Goal: Task Accomplishment & Management: Manage account settings

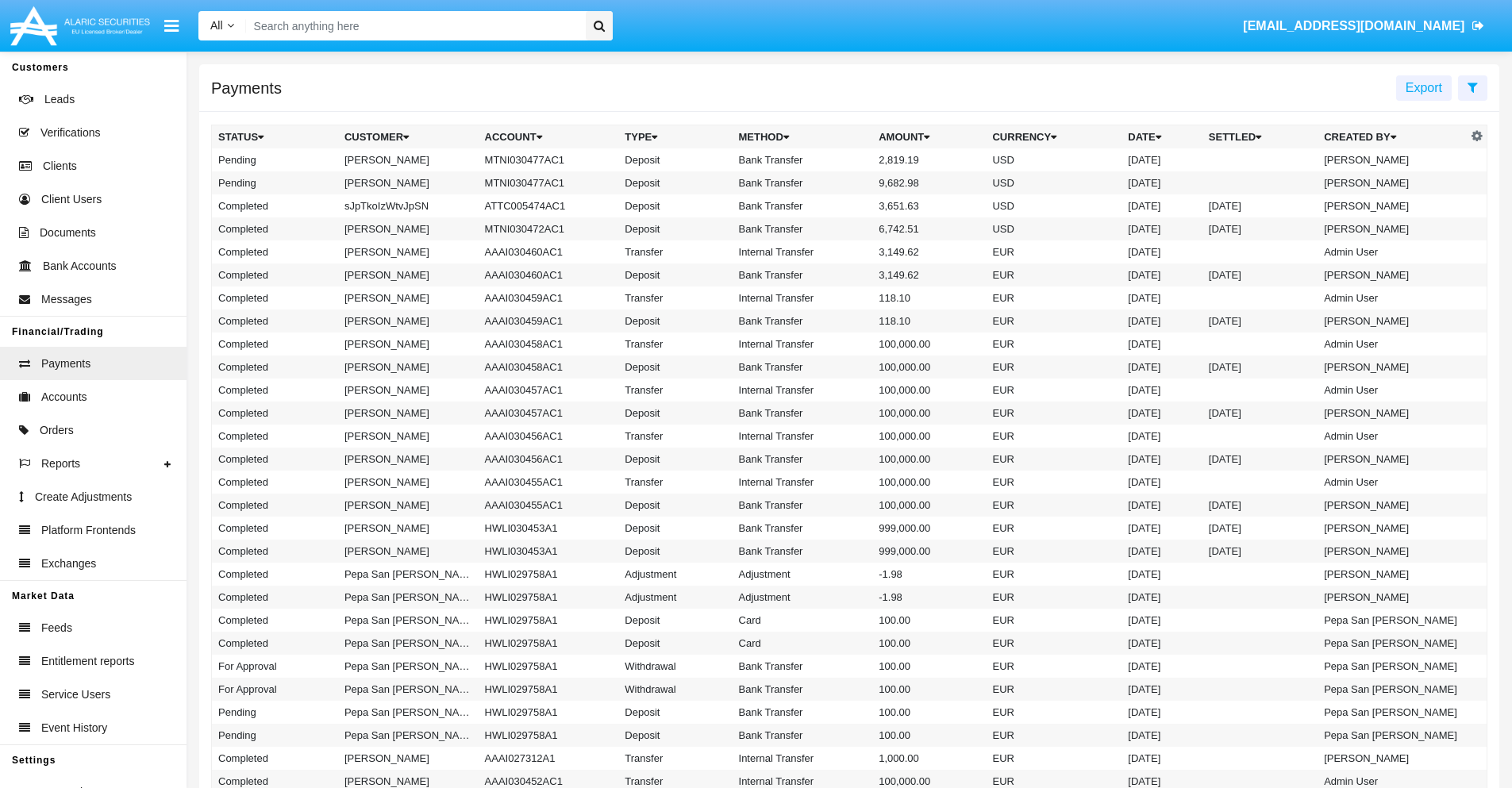
click at [1472, 87] on icon at bounding box center [1472, 87] width 10 height 13
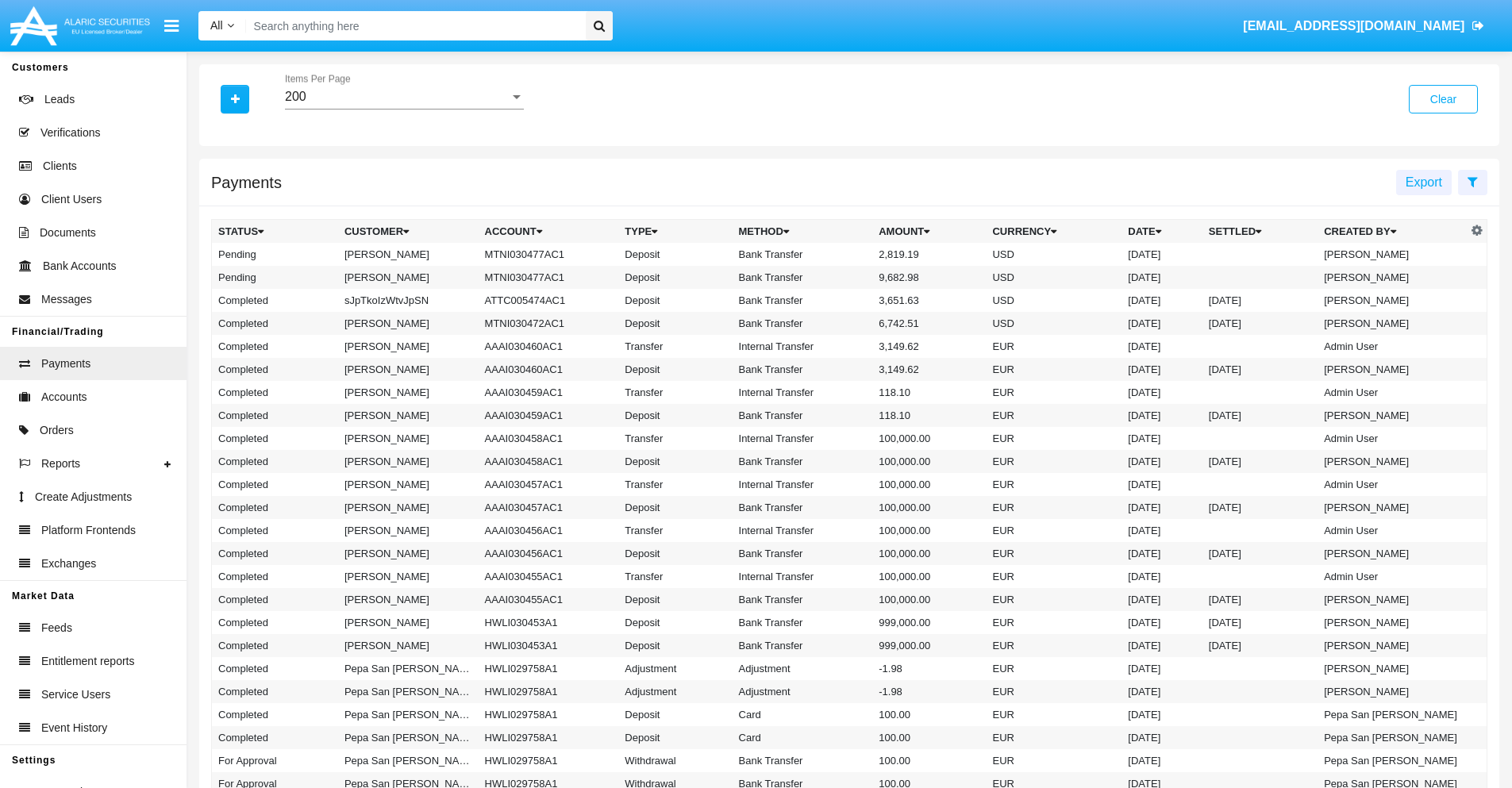
click at [404, 97] on div "200" at bounding box center [397, 97] width 224 height 14
click at [404, 109] on span "10" at bounding box center [404, 109] width 239 height 38
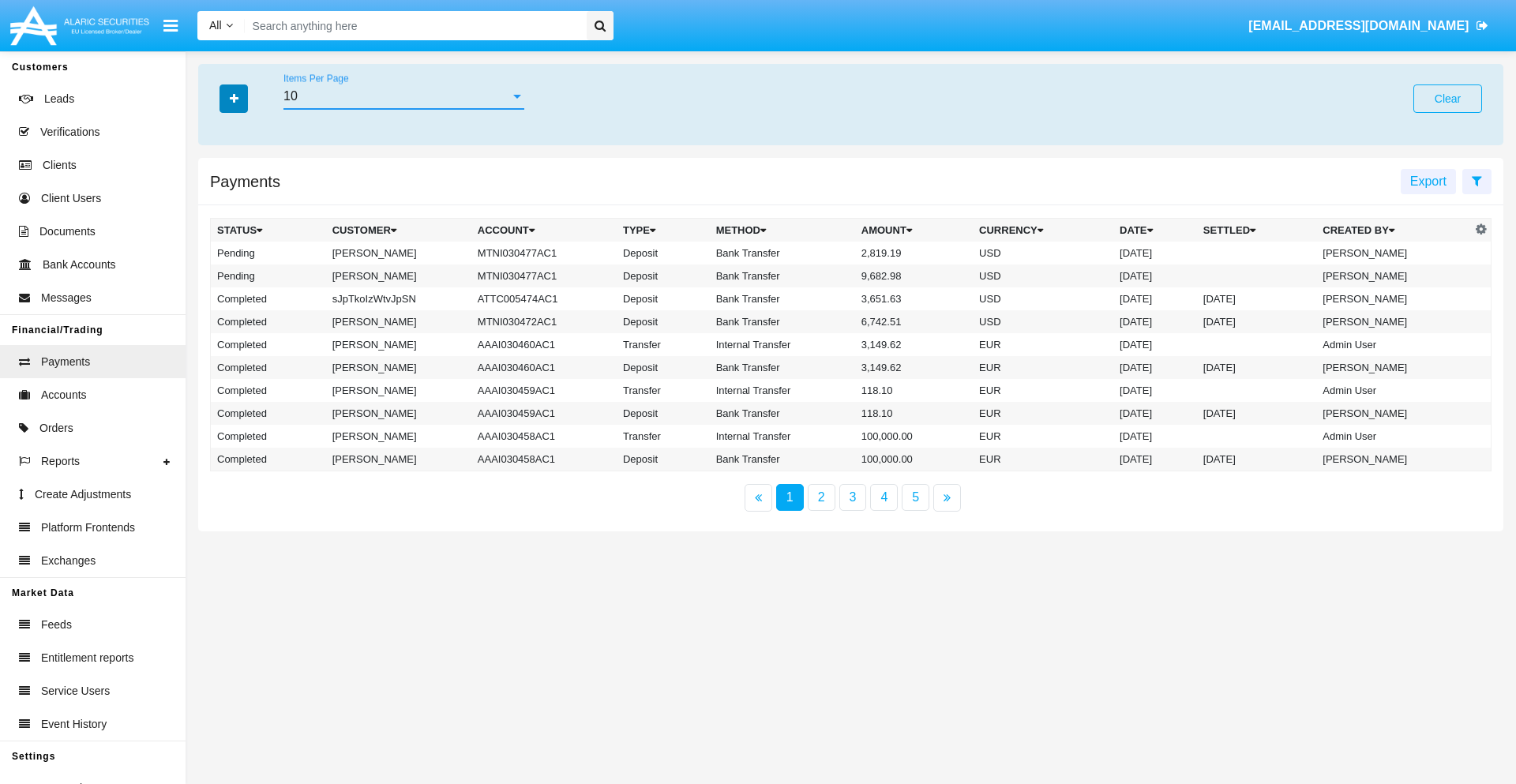
click at [234, 98] on icon "button" at bounding box center [234, 98] width 9 height 11
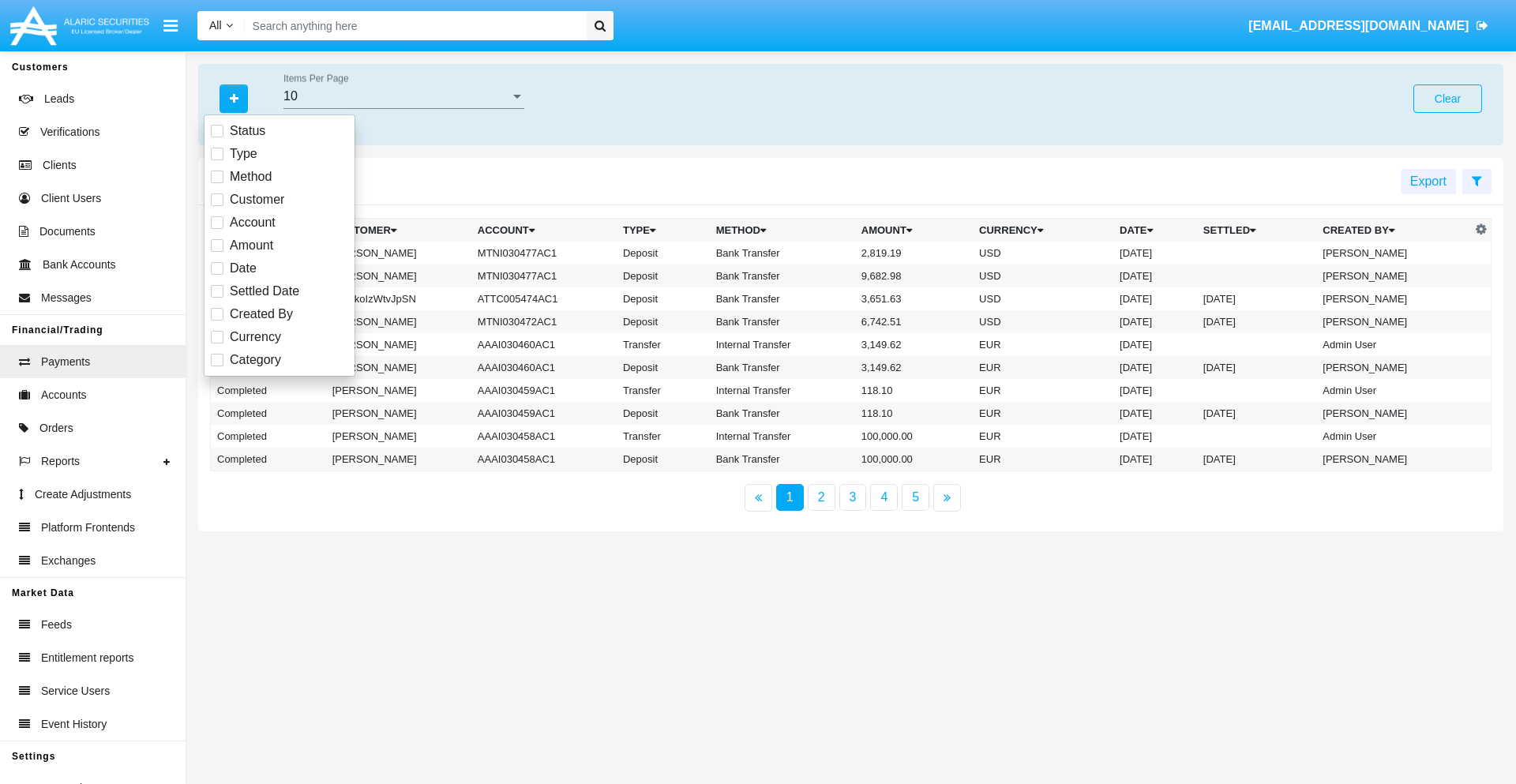
click at [247, 131] on span "Status" at bounding box center [247, 131] width 35 height 19
click at [217, 137] on input "Status" at bounding box center [216, 137] width 1 height 1
checkbox input "true"
click at [234, 98] on icon "button" at bounding box center [234, 98] width 9 height 11
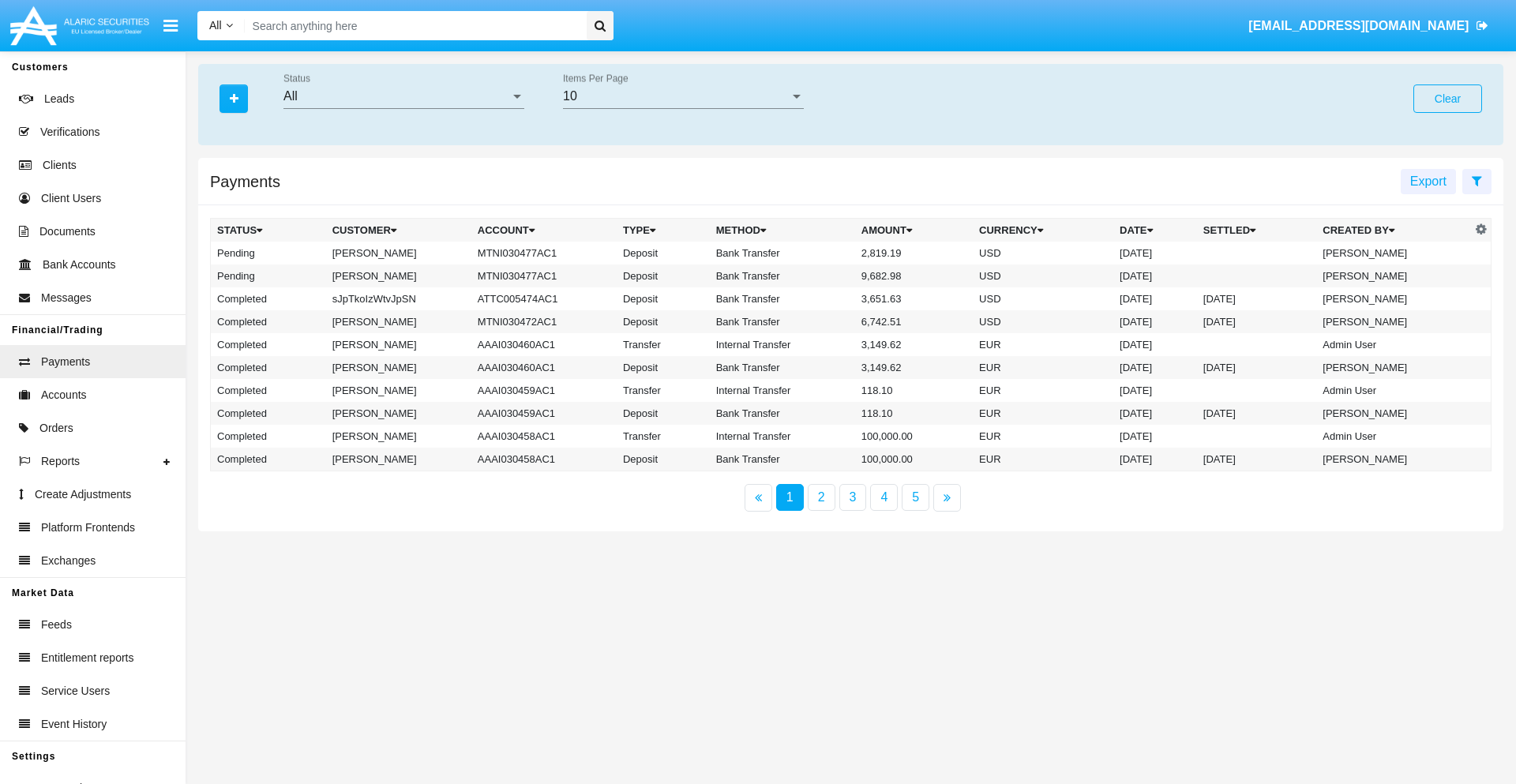
click at [403, 96] on div "All" at bounding box center [396, 96] width 227 height 14
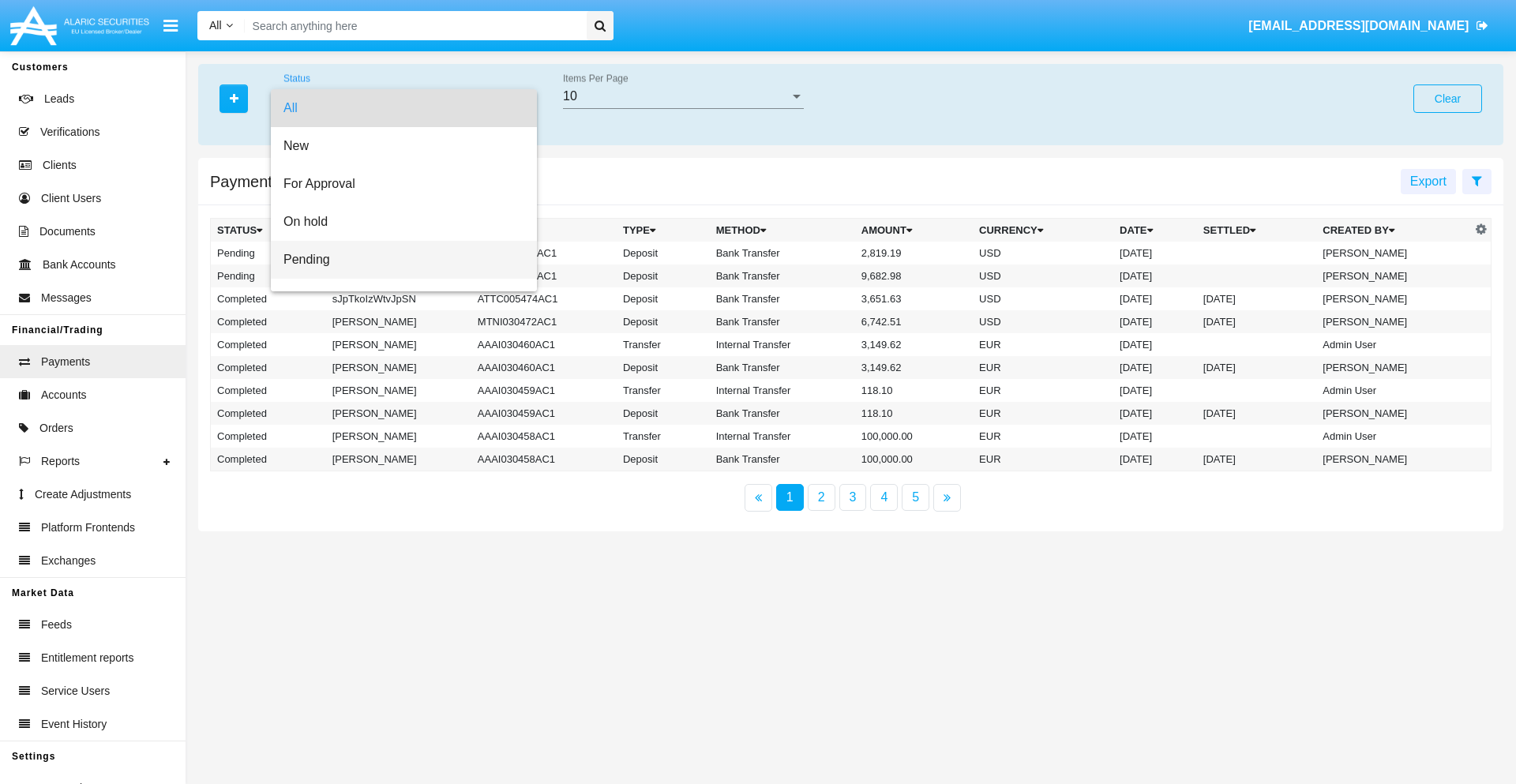
click at [397, 259] on span "Pending" at bounding box center [403, 259] width 240 height 38
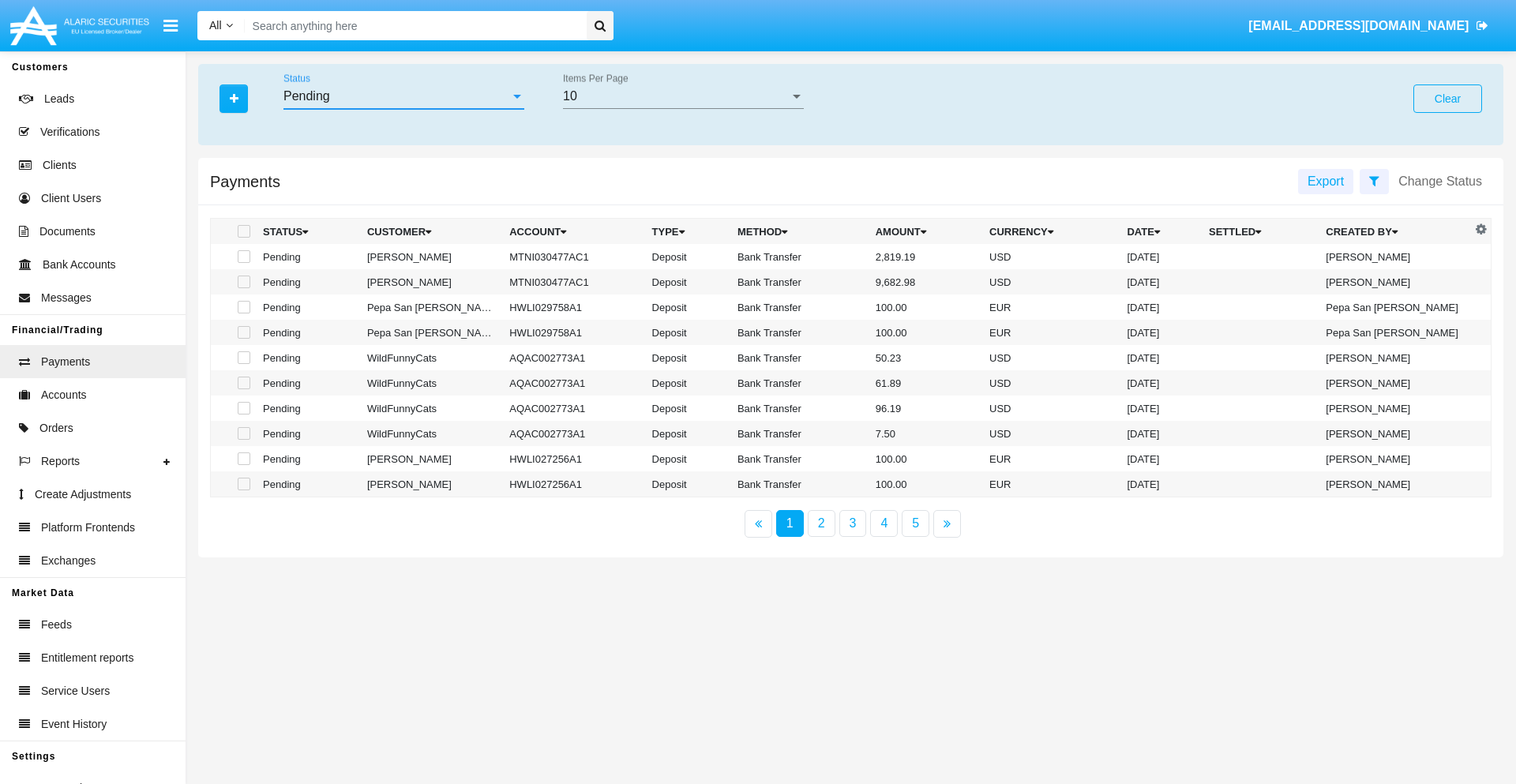
click at [242, 257] on span at bounding box center [244, 256] width 13 height 13
click at [243, 263] on input "checkbox" at bounding box center [243, 263] width 1 height 1
checkbox input "true"
click at [242, 282] on span at bounding box center [244, 282] width 13 height 13
click at [243, 288] on input "checkbox" at bounding box center [243, 288] width 1 height 1
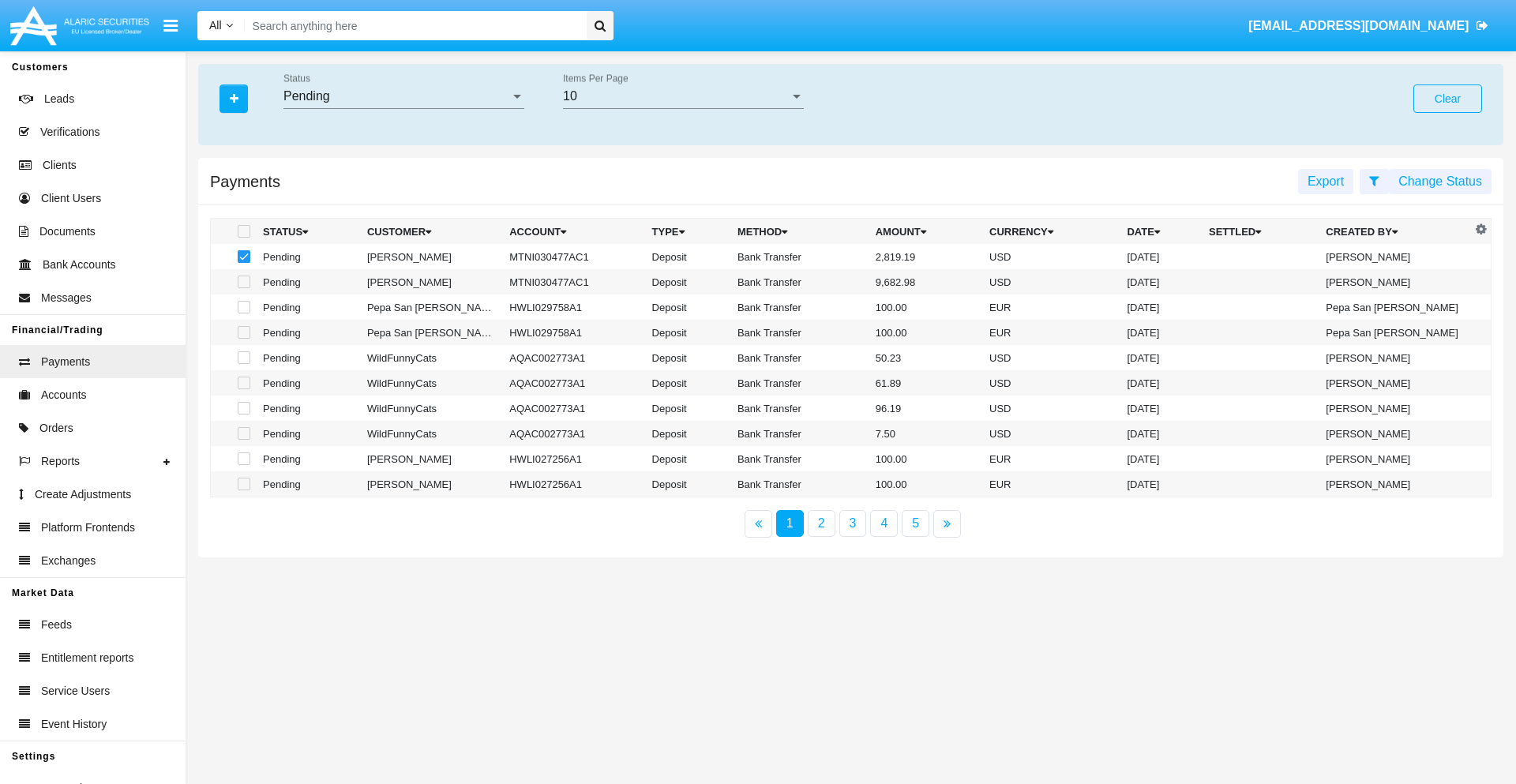
checkbox input "true"
click at [1440, 181] on button "Change Status" at bounding box center [1440, 181] width 103 height 25
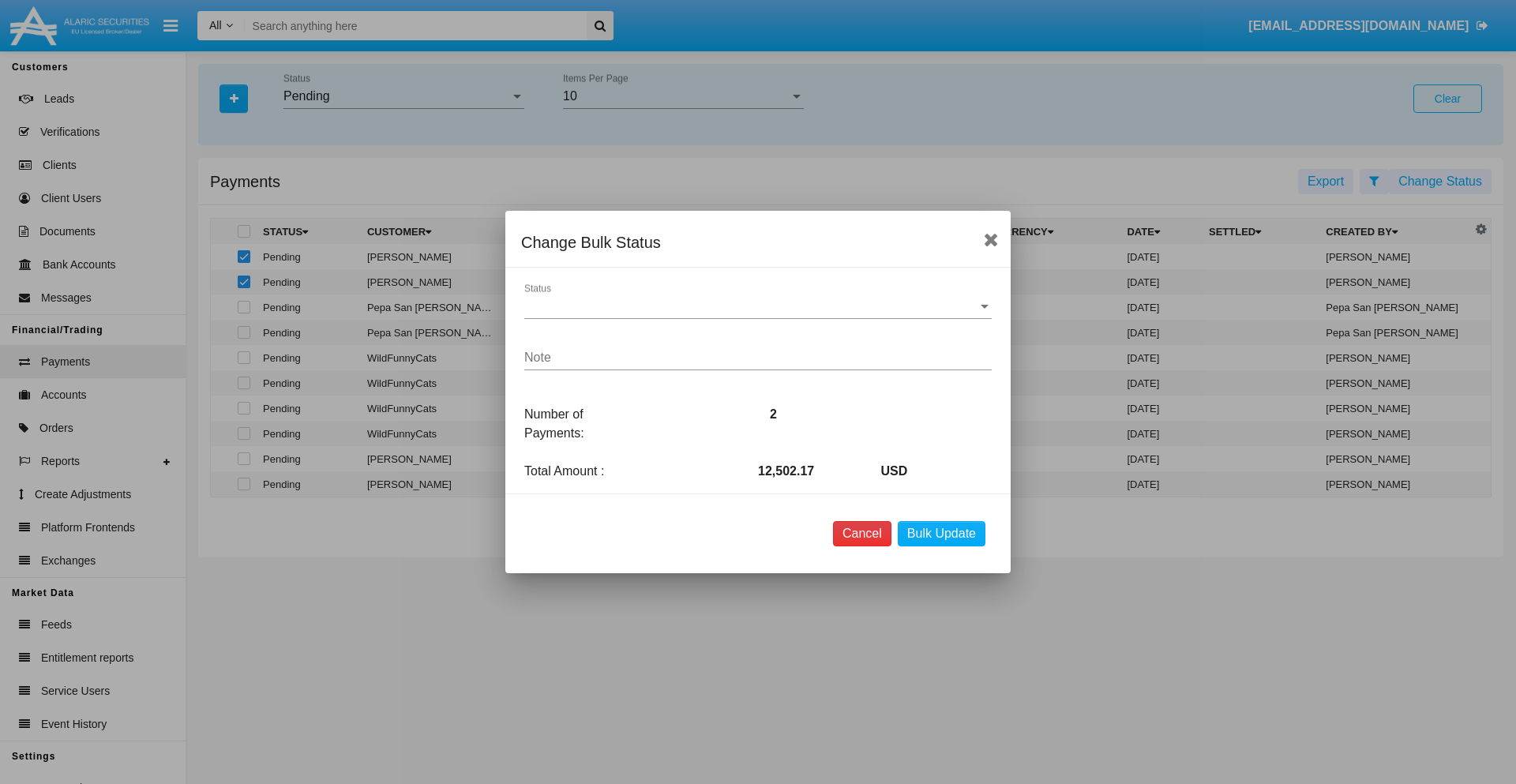
click at [862, 533] on button "Cancel" at bounding box center [863, 533] width 59 height 25
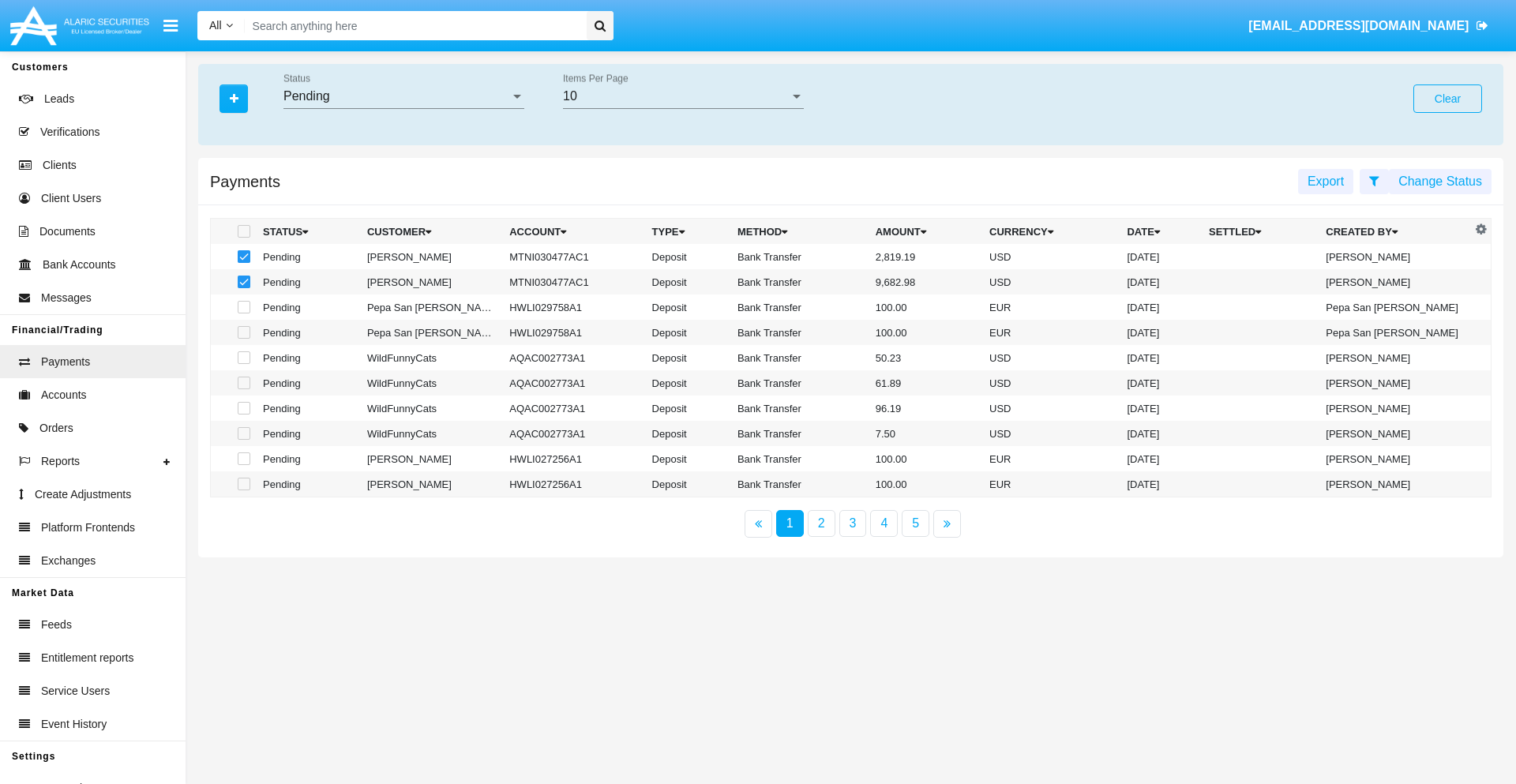
click at [1440, 181] on button "Change Status" at bounding box center [1440, 181] width 103 height 25
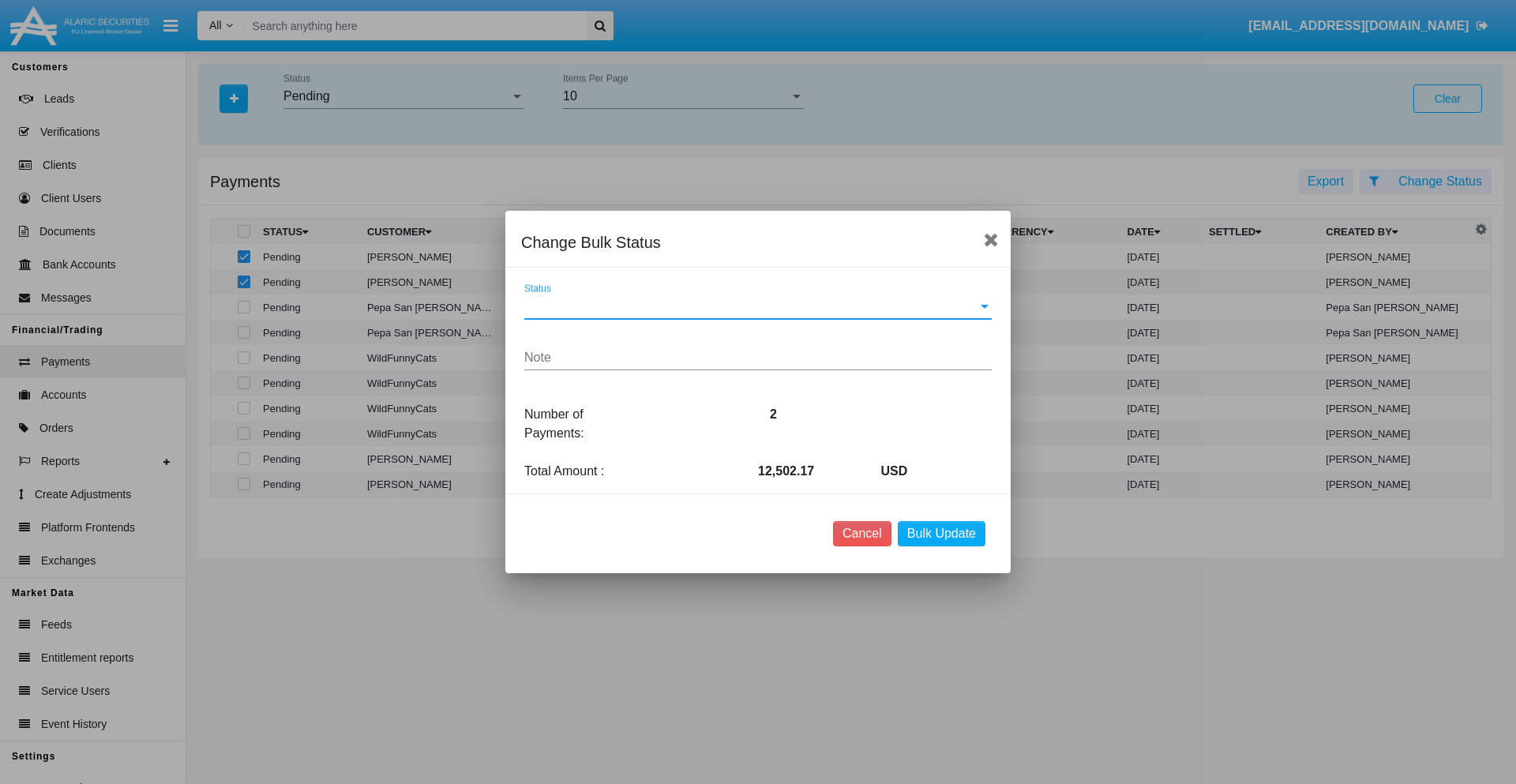
click at [758, 307] on span "Status" at bounding box center [751, 306] width 453 height 14
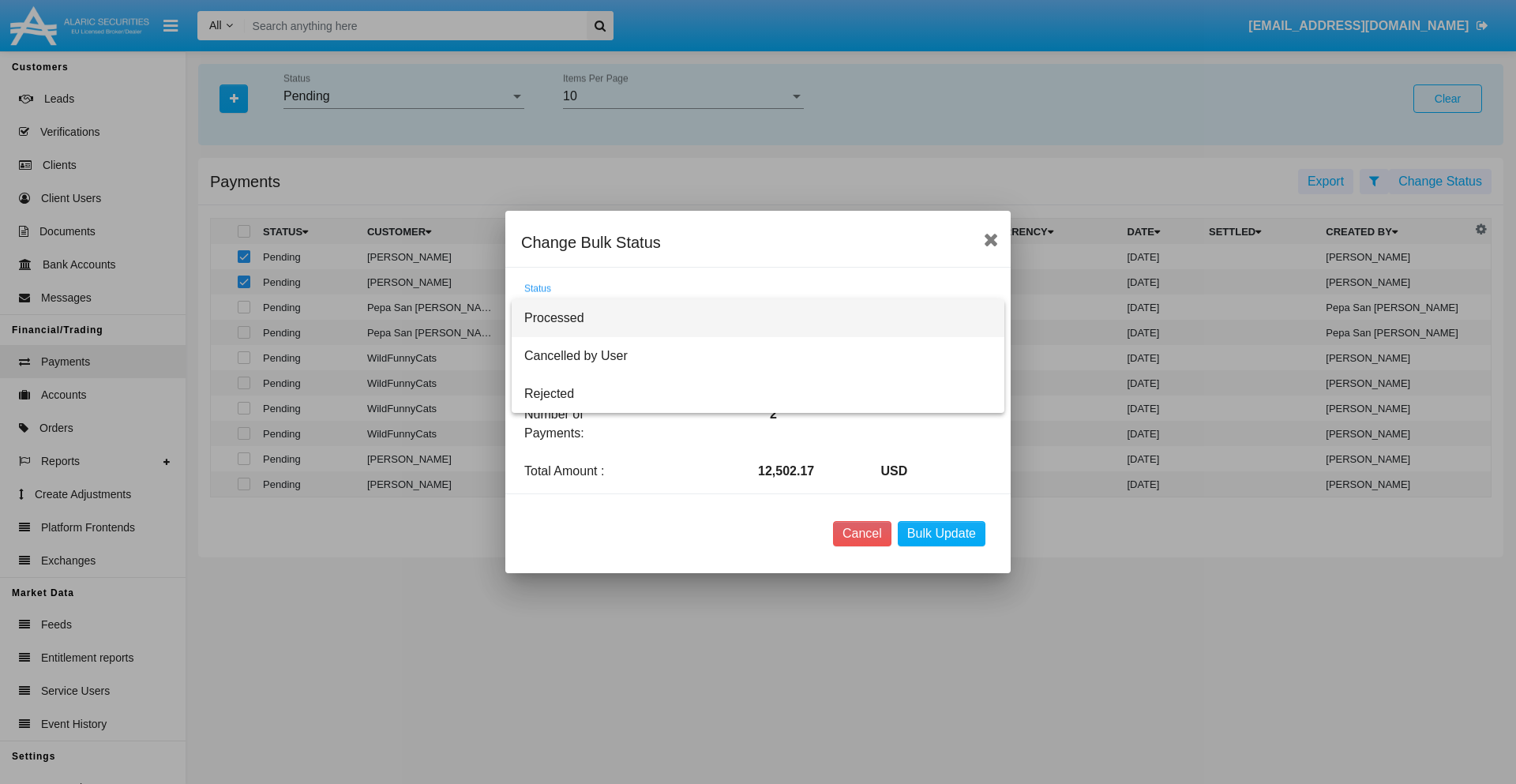
click at [758, 318] on span "Processed" at bounding box center [758, 318] width 468 height 38
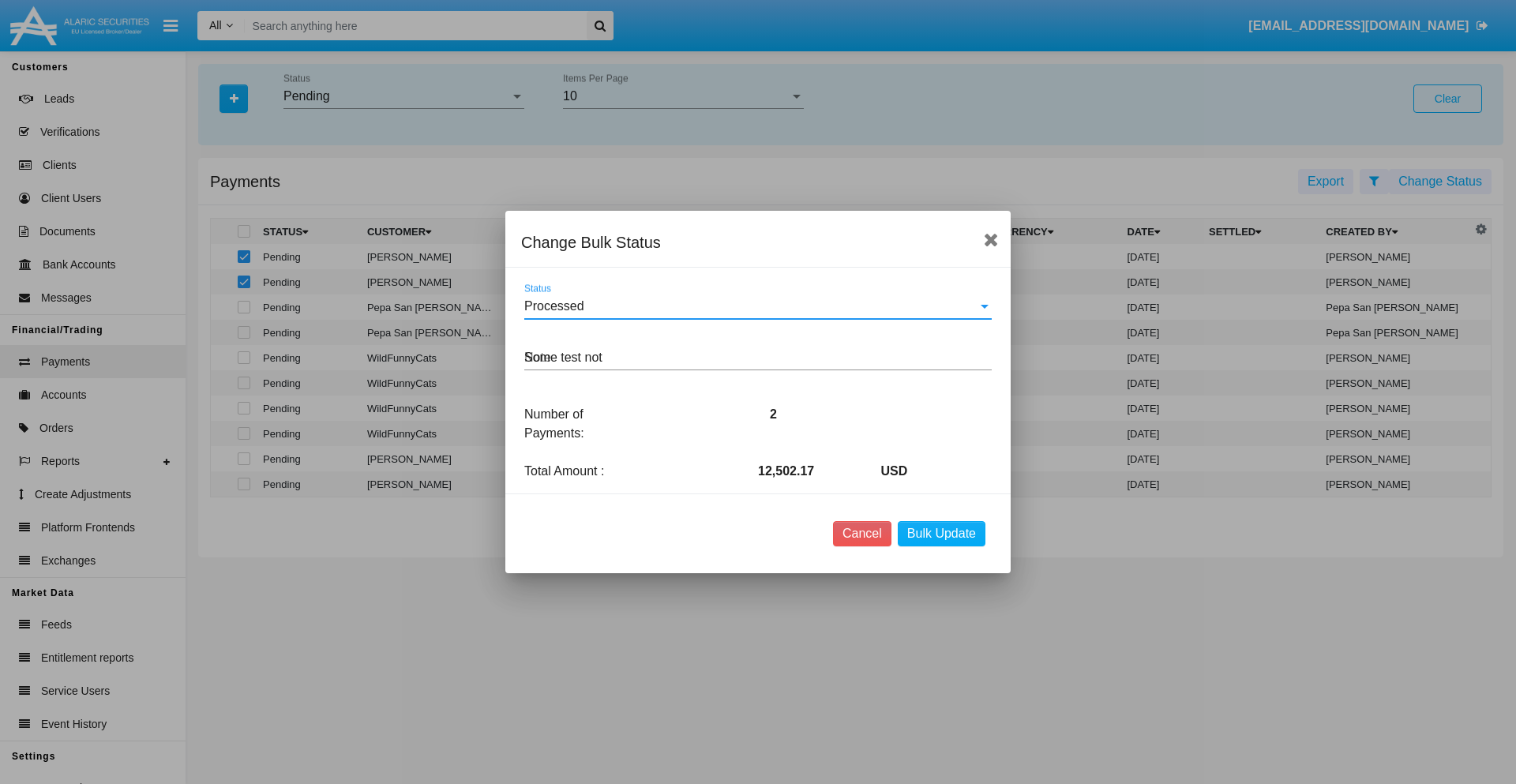
type textarea "Some test note"
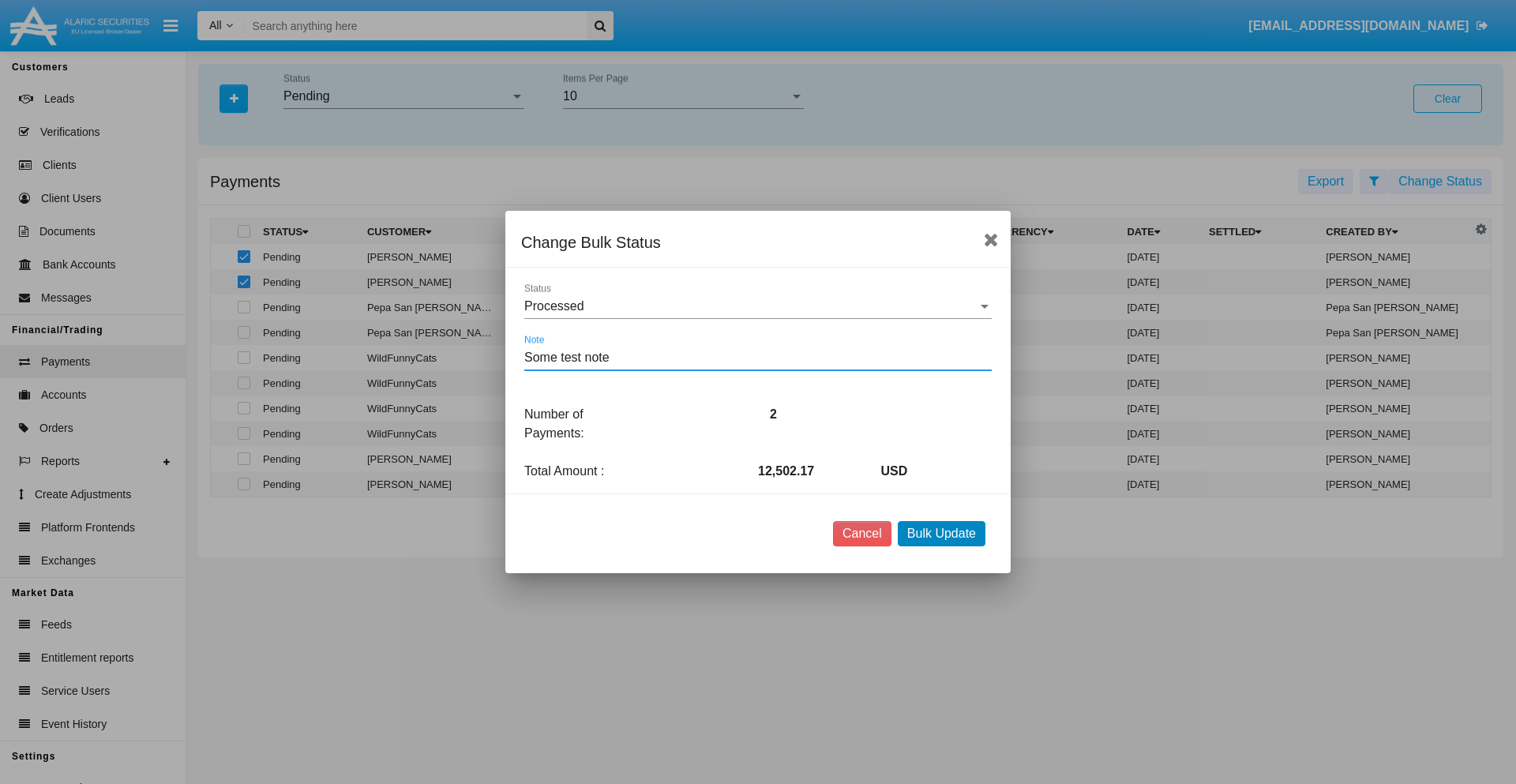
click at [941, 533] on button "Bulk Update" at bounding box center [942, 533] width 88 height 25
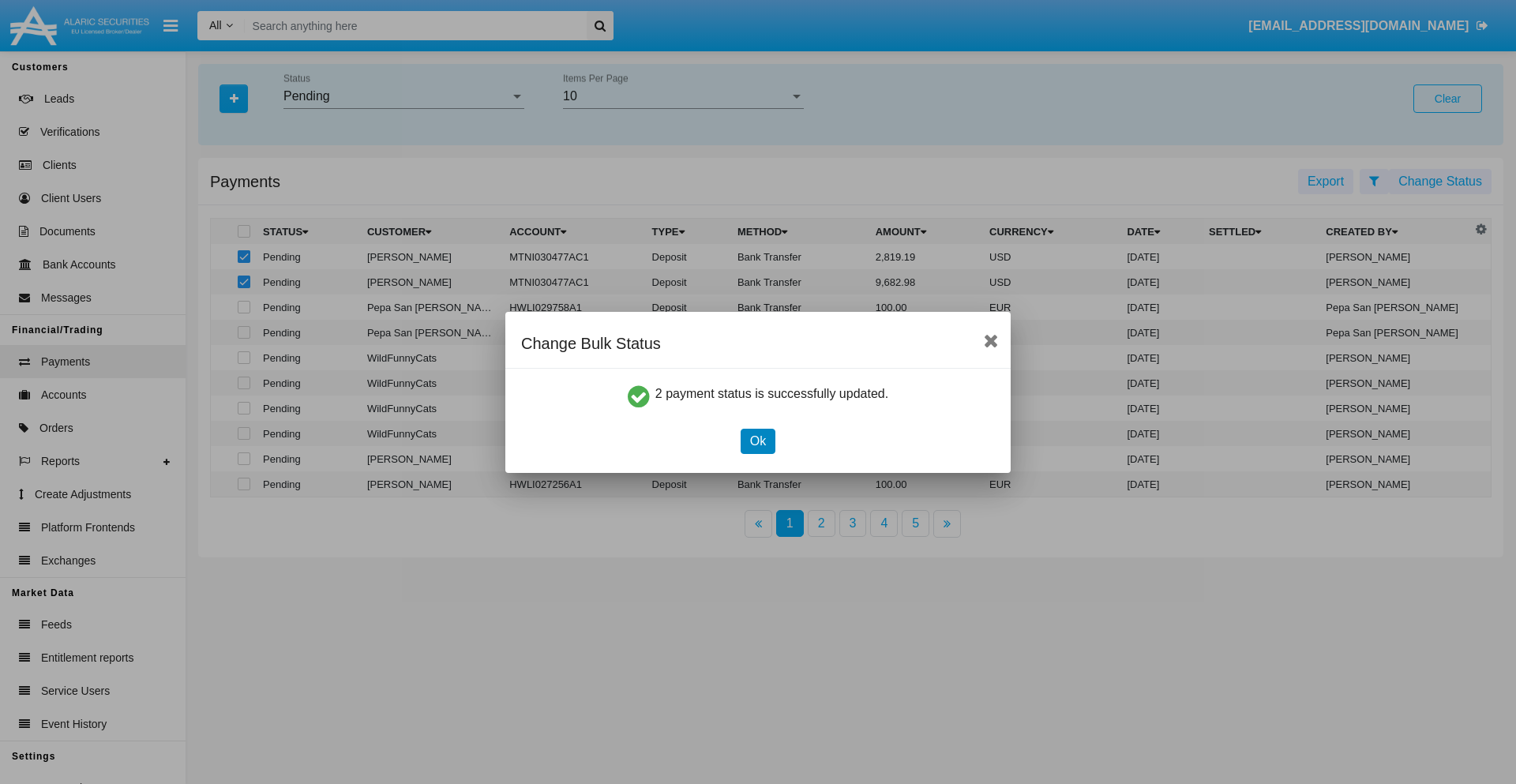
click at [758, 440] on button "Ok" at bounding box center [758, 441] width 34 height 25
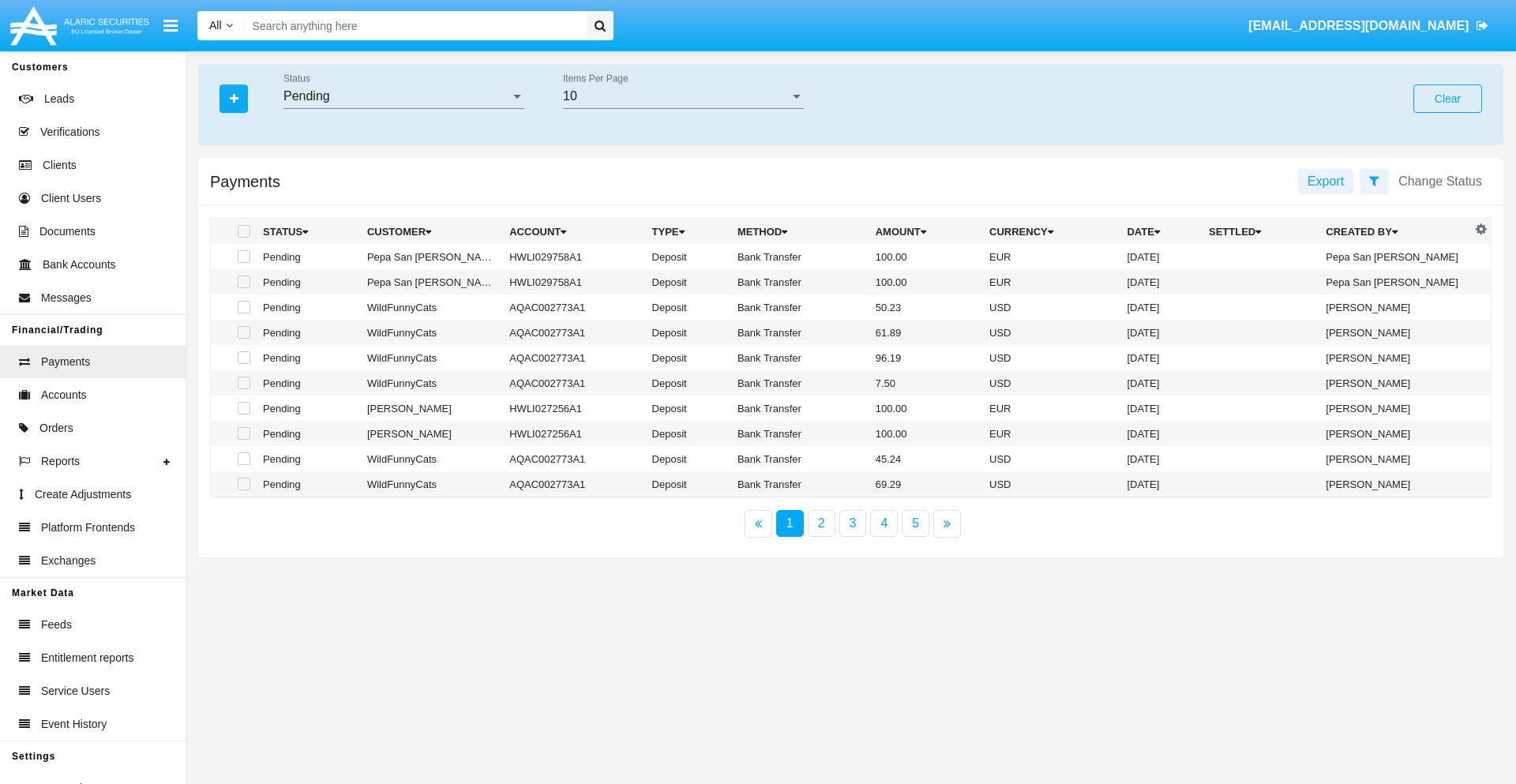
click at [403, 96] on div "Pending" at bounding box center [396, 96] width 227 height 14
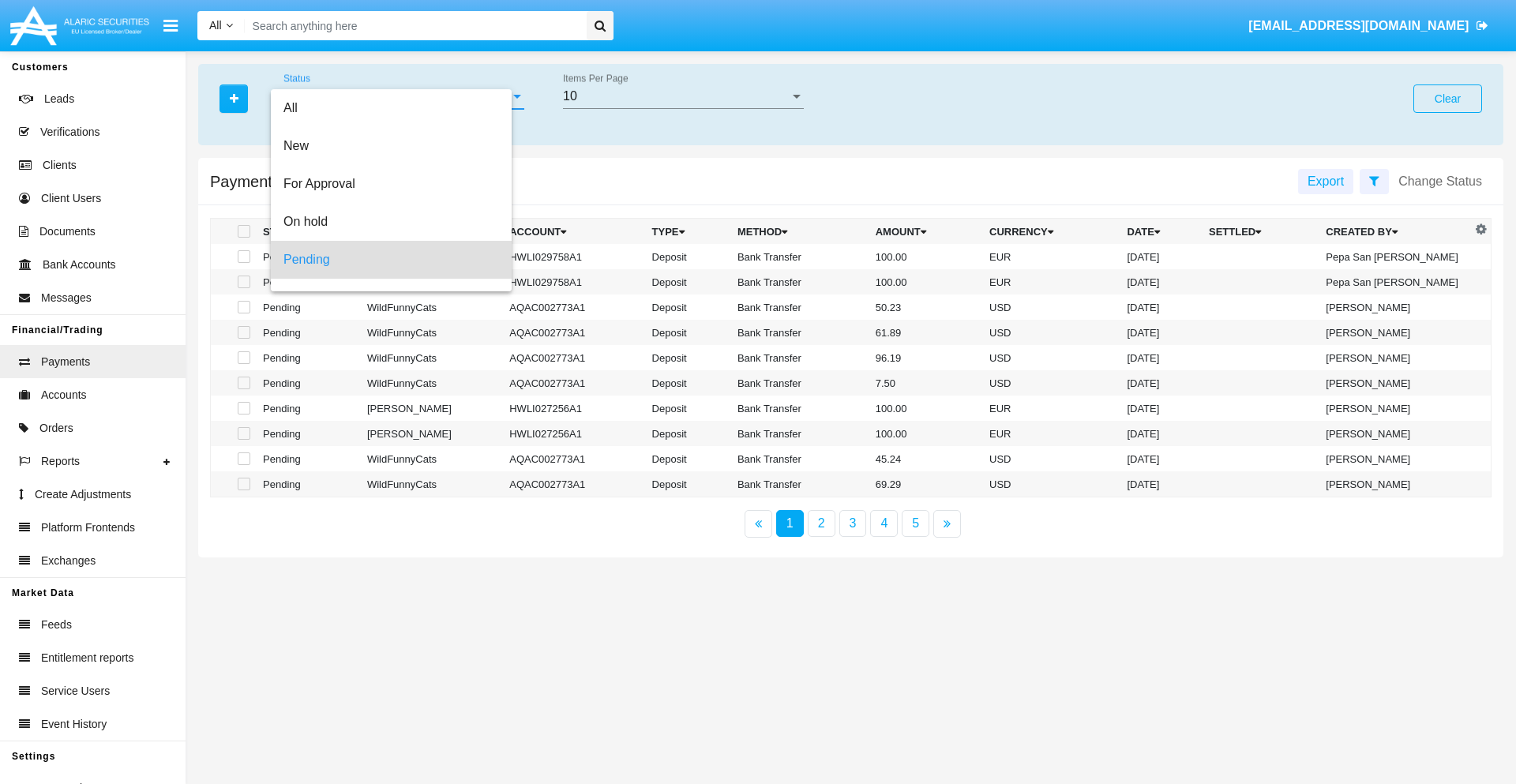
scroll to position [70, 0]
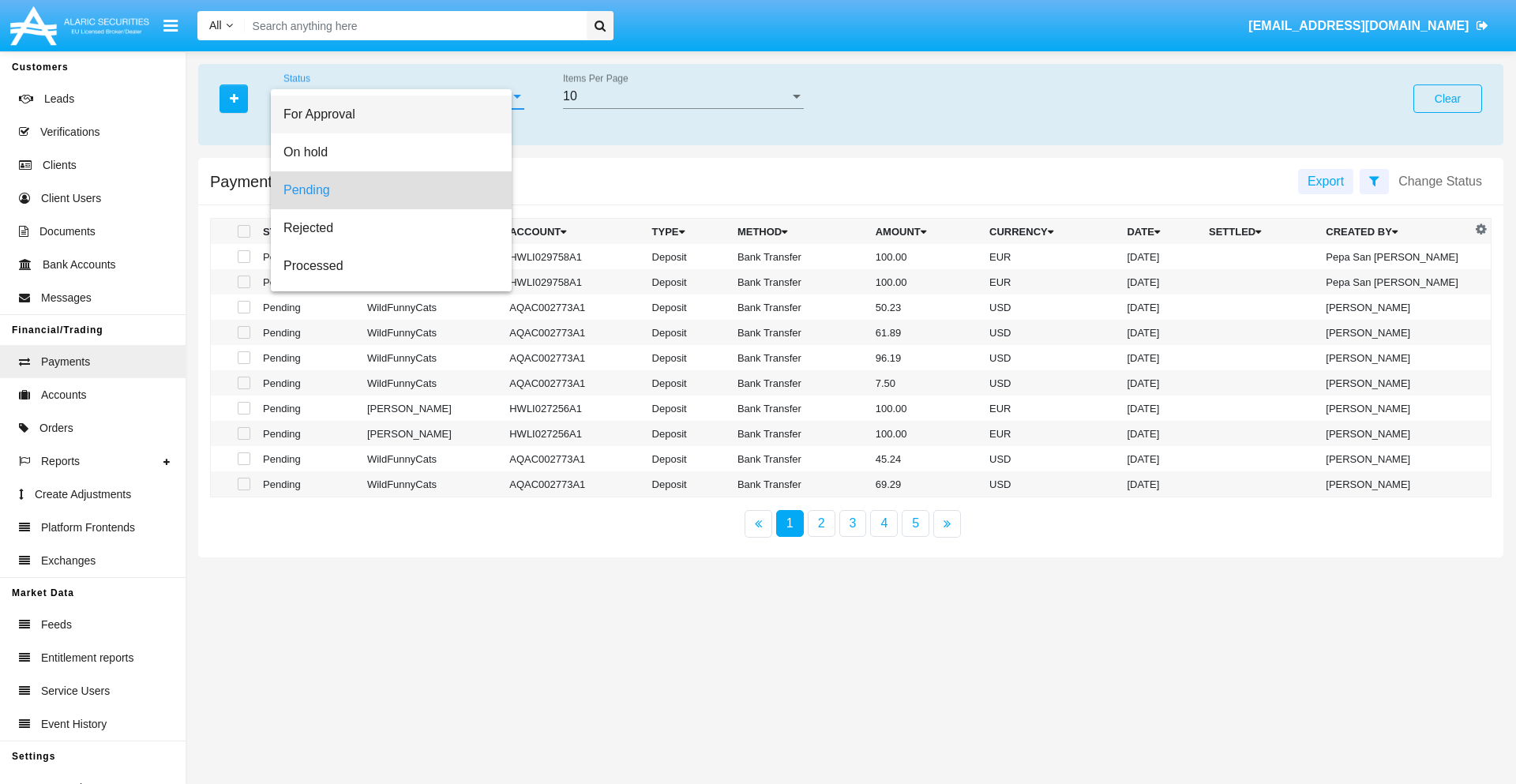
click at [397, 115] on span "For Approval" at bounding box center [391, 115] width 215 height 38
